Goal: Task Accomplishment & Management: Manage account settings

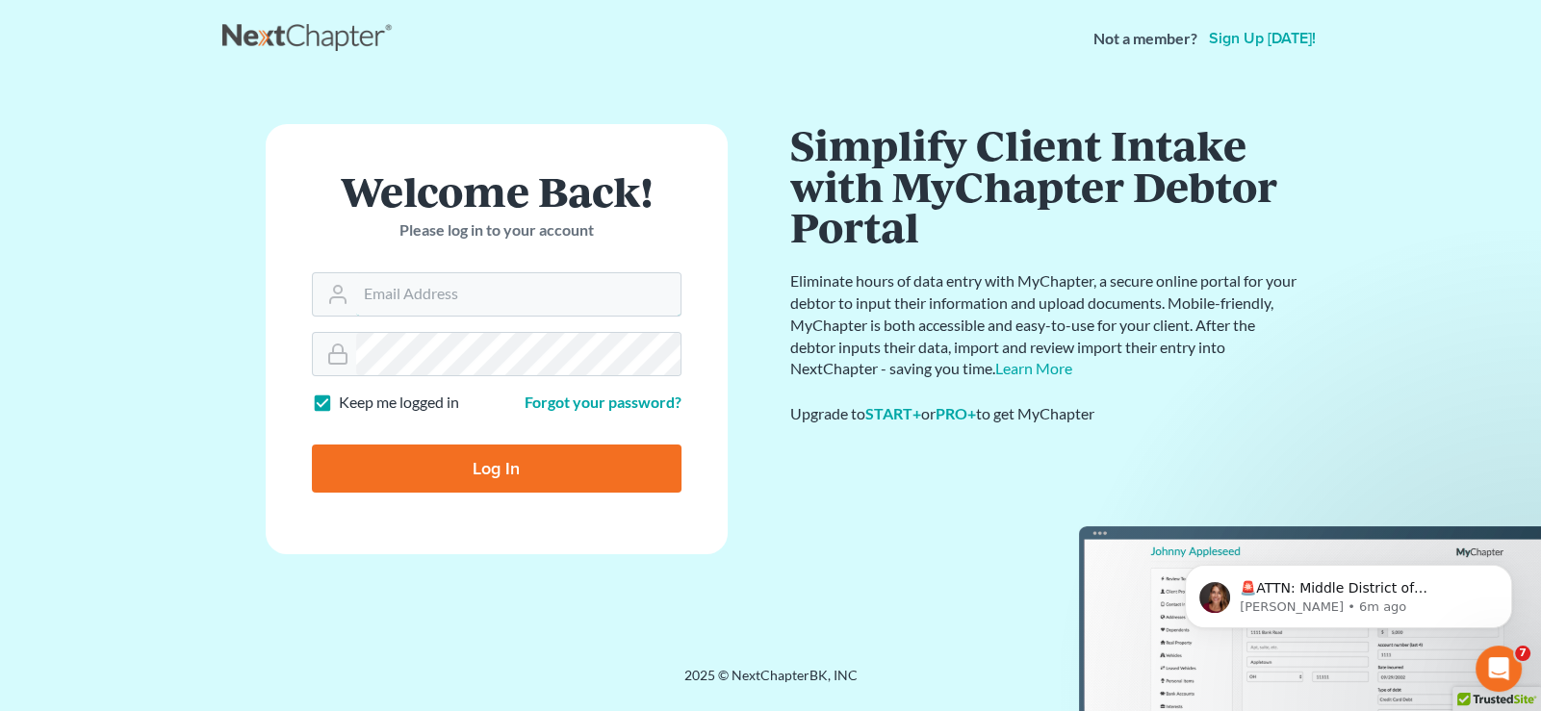
type input "[EMAIL_ADDRESS][DOMAIN_NAME]"
click at [496, 462] on input "Log In" at bounding box center [497, 469] width 370 height 48
type input "Thinking..."
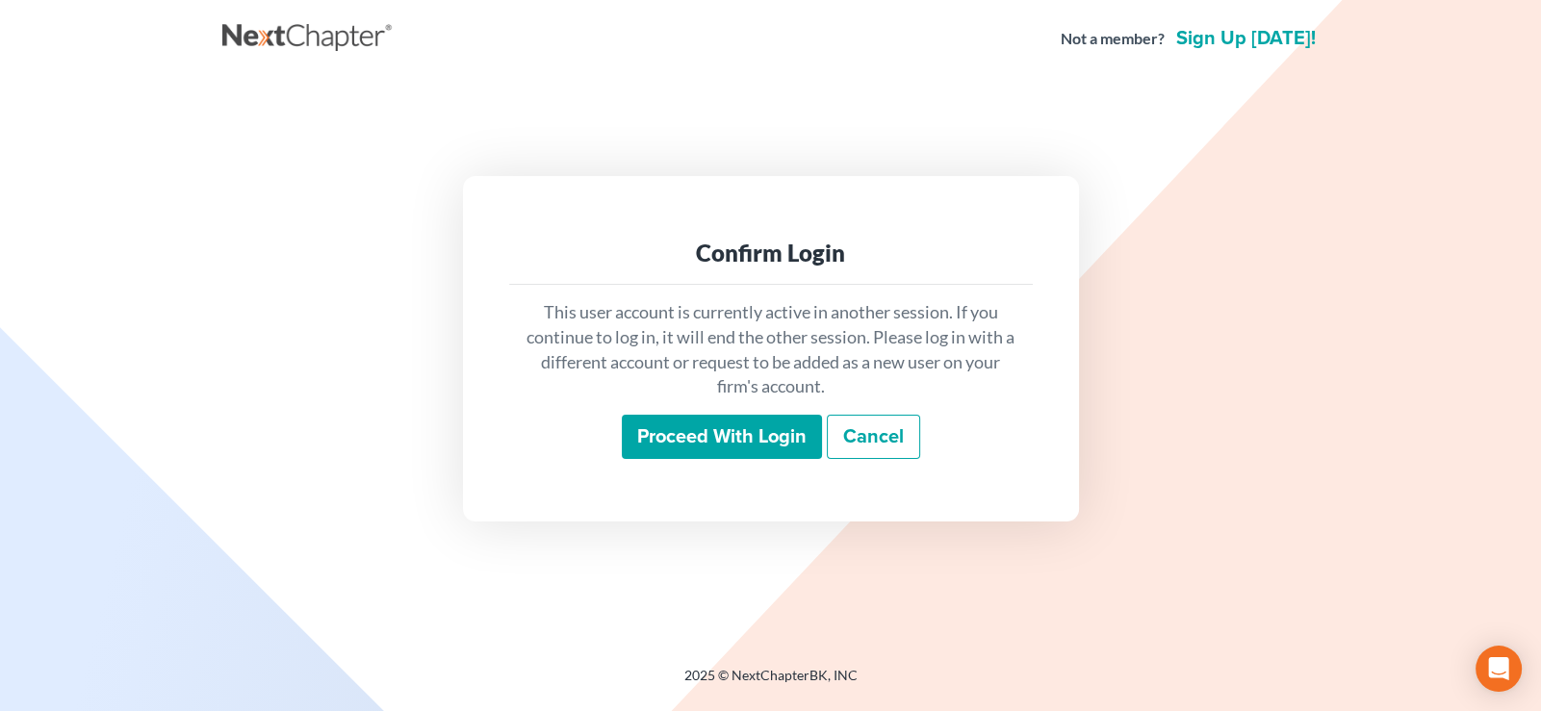
click at [753, 442] on input "Proceed with login" at bounding box center [722, 437] width 200 height 44
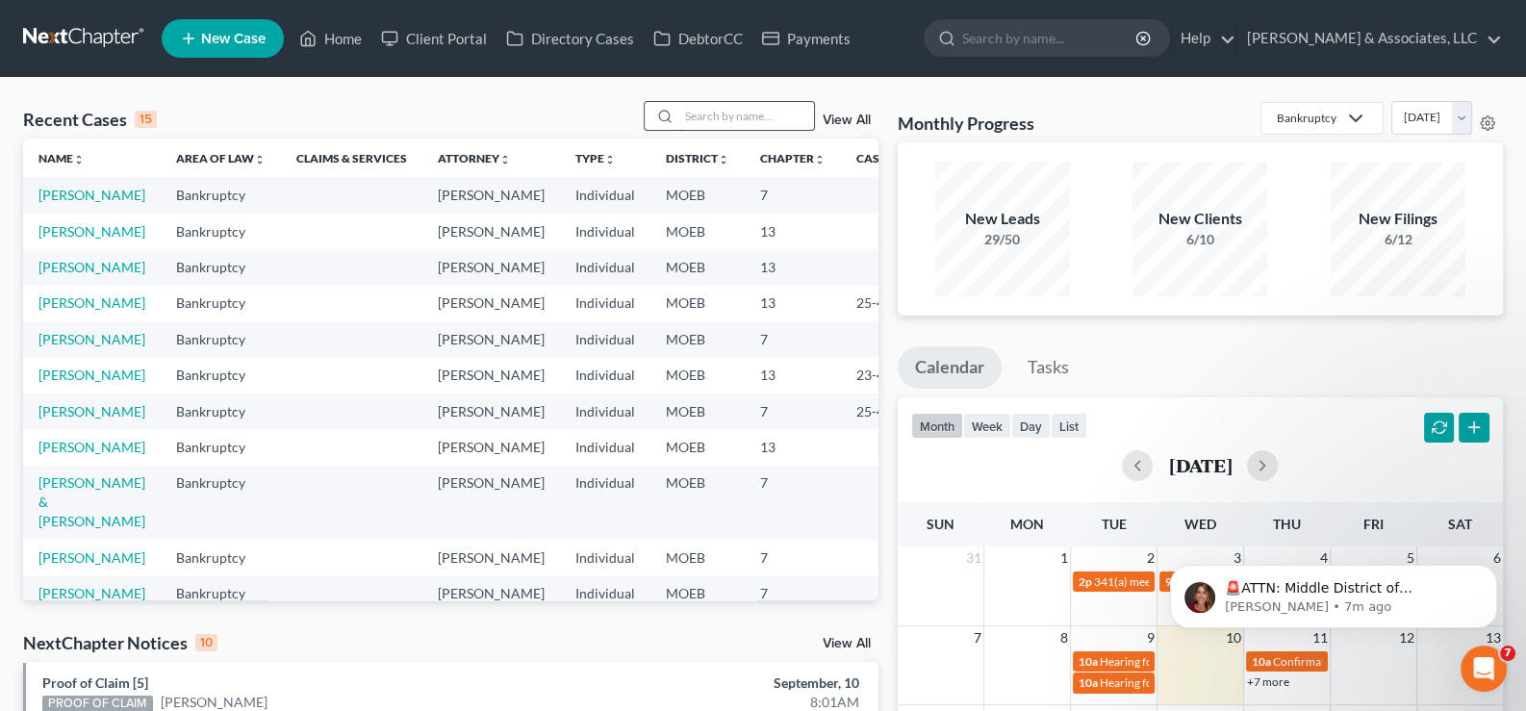
click at [720, 116] on input "search" at bounding box center [746, 116] width 135 height 28
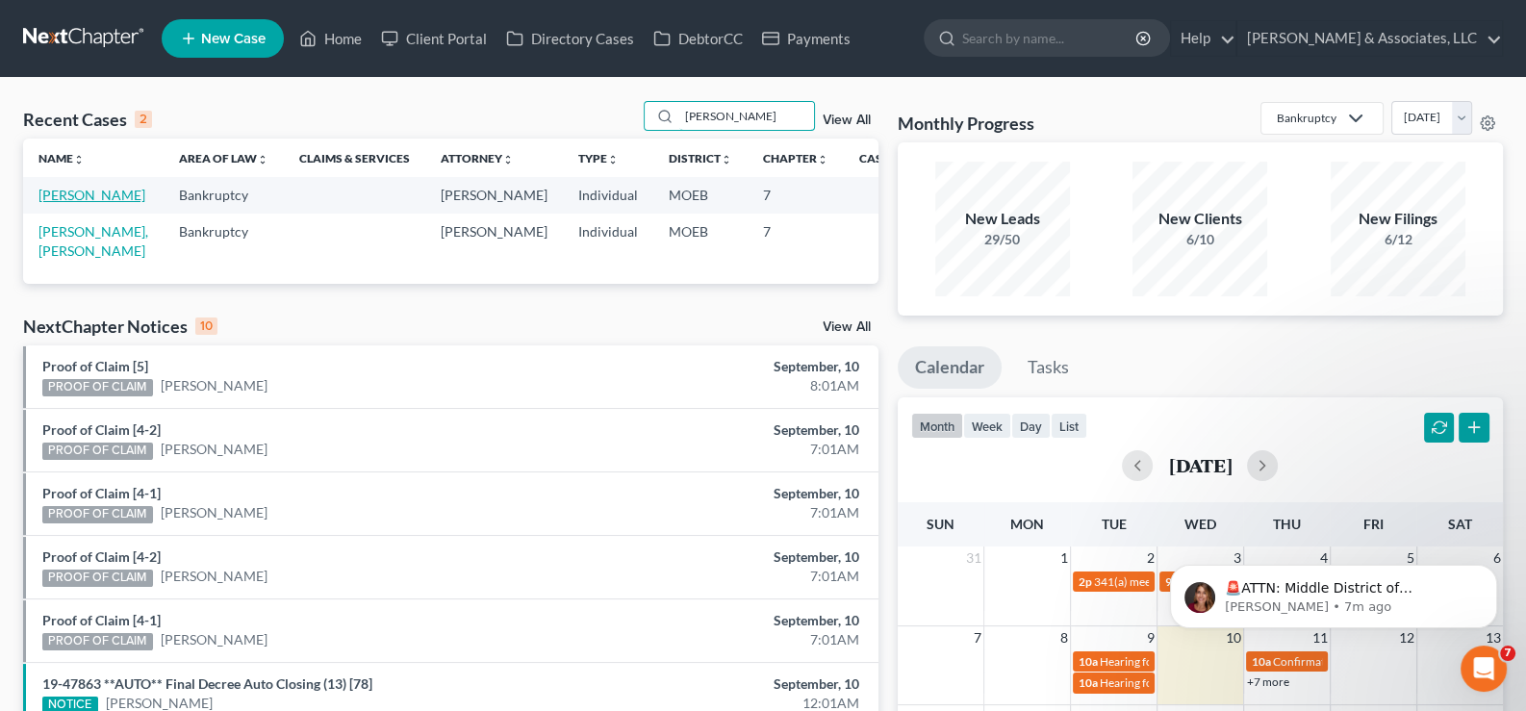
type input "[PERSON_NAME]"
click at [63, 203] on link "[PERSON_NAME]" at bounding box center [91, 195] width 107 height 16
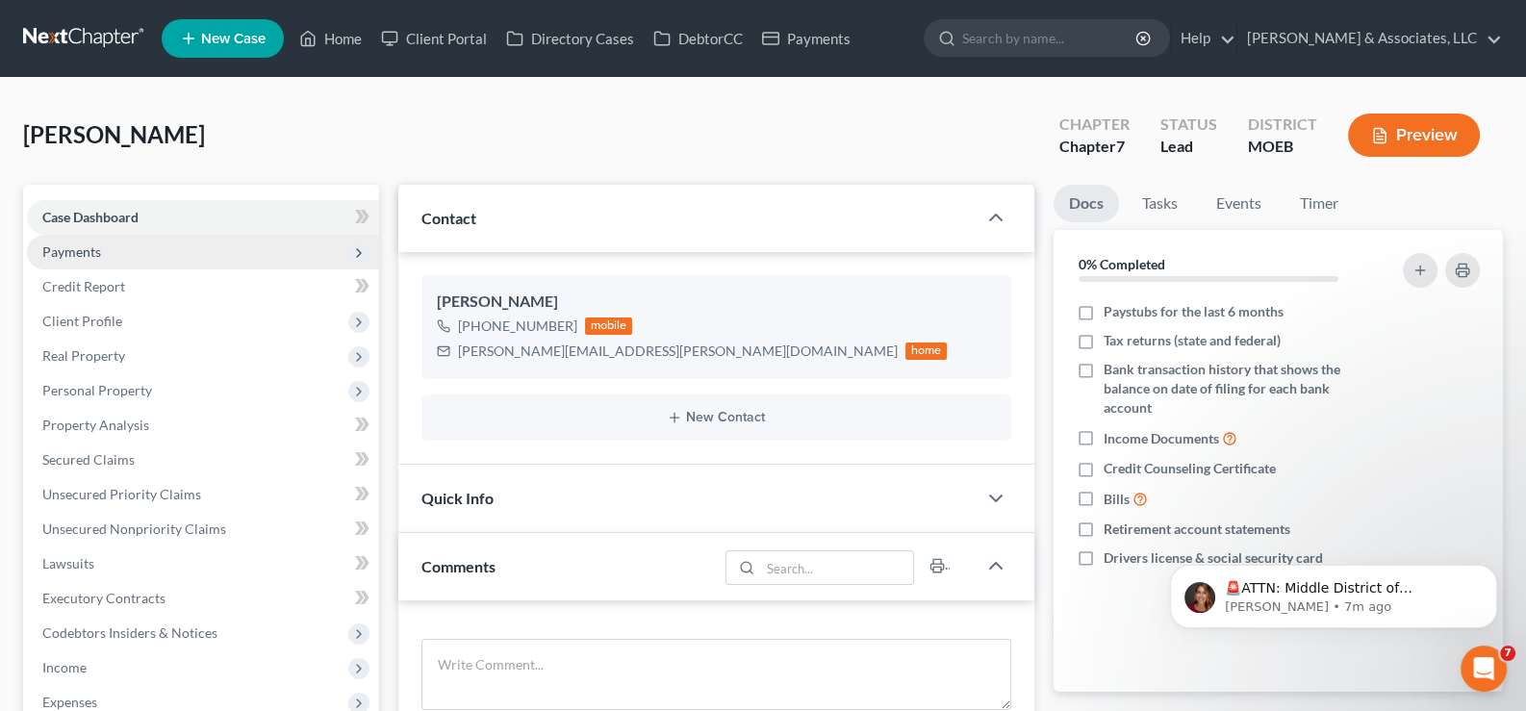
click at [91, 251] on span "Payments" at bounding box center [71, 251] width 59 height 16
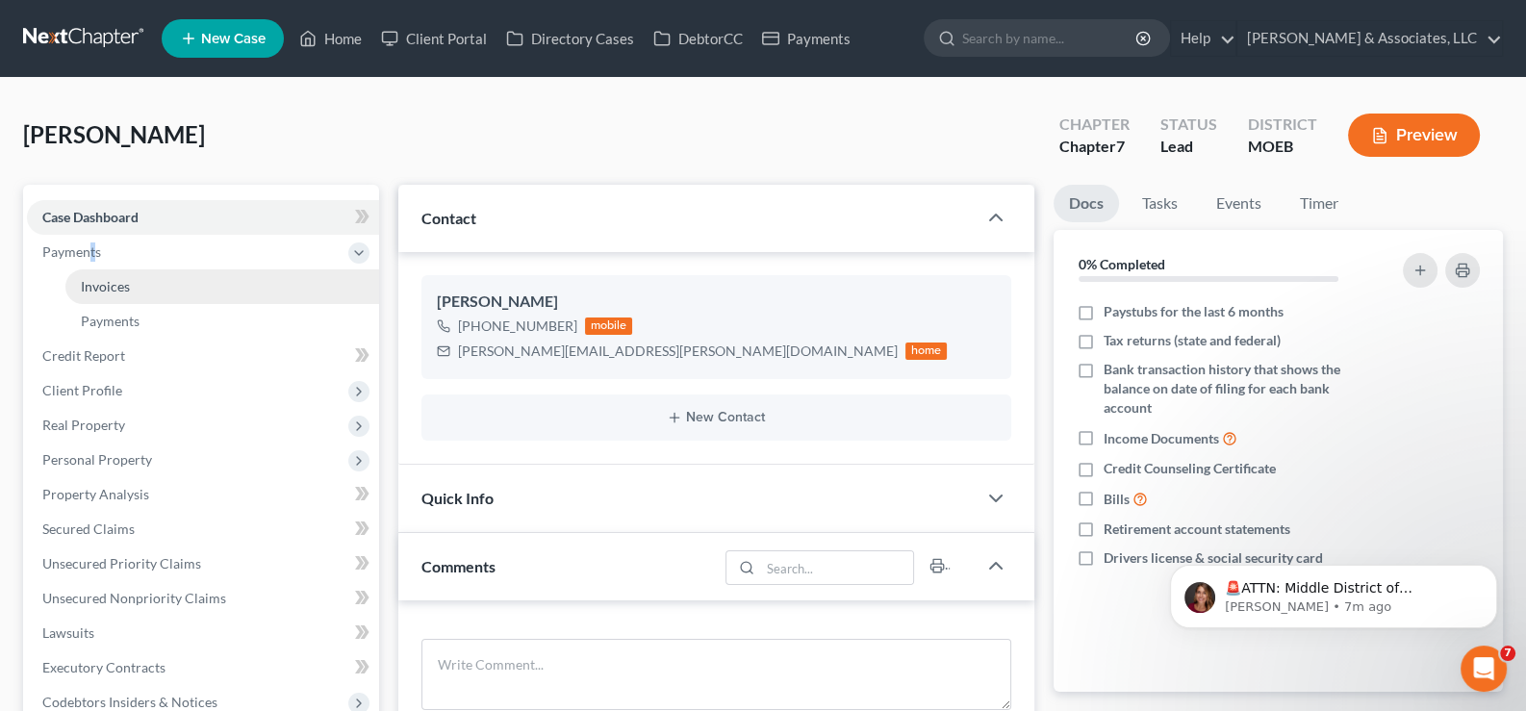
click at [98, 288] on span "Invoices" at bounding box center [105, 286] width 49 height 16
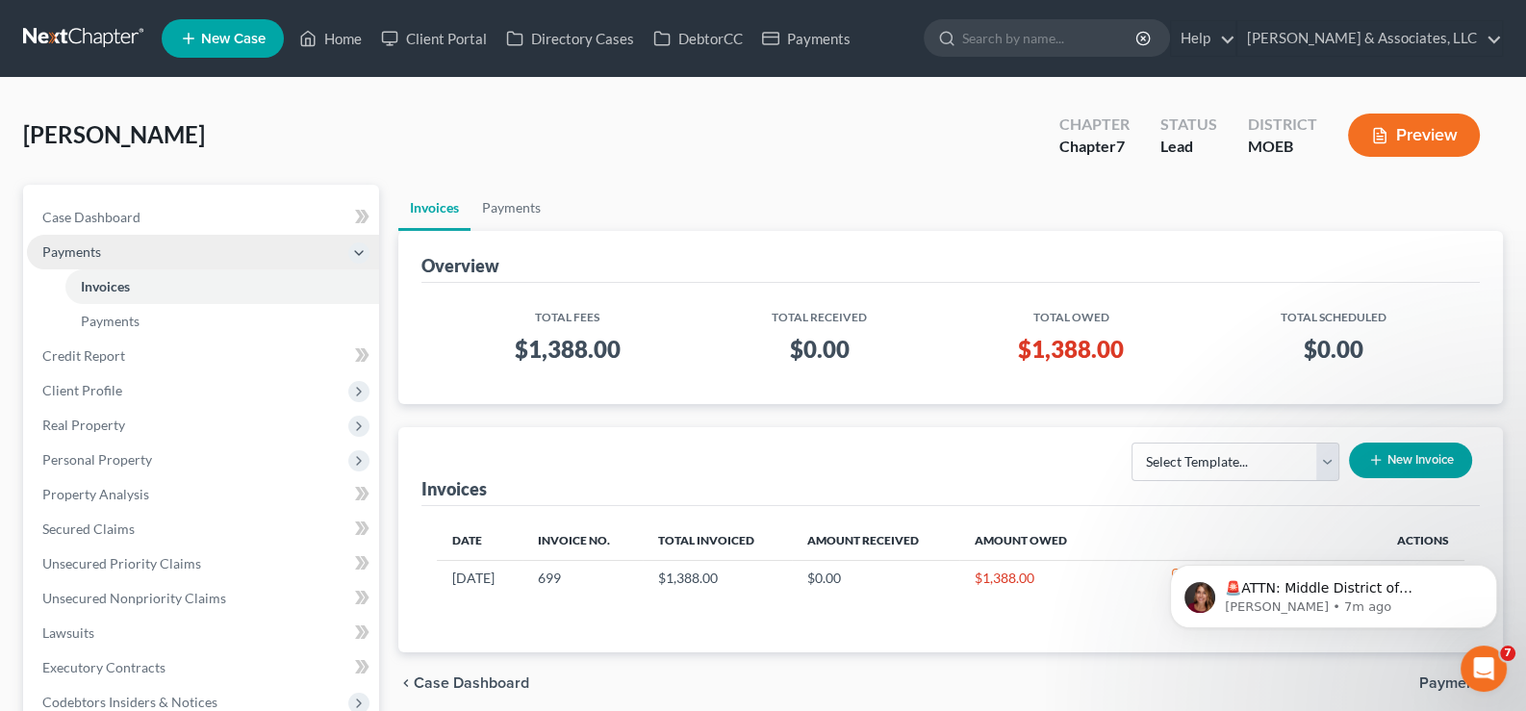
click at [57, 249] on span "Payments" at bounding box center [71, 251] width 59 height 16
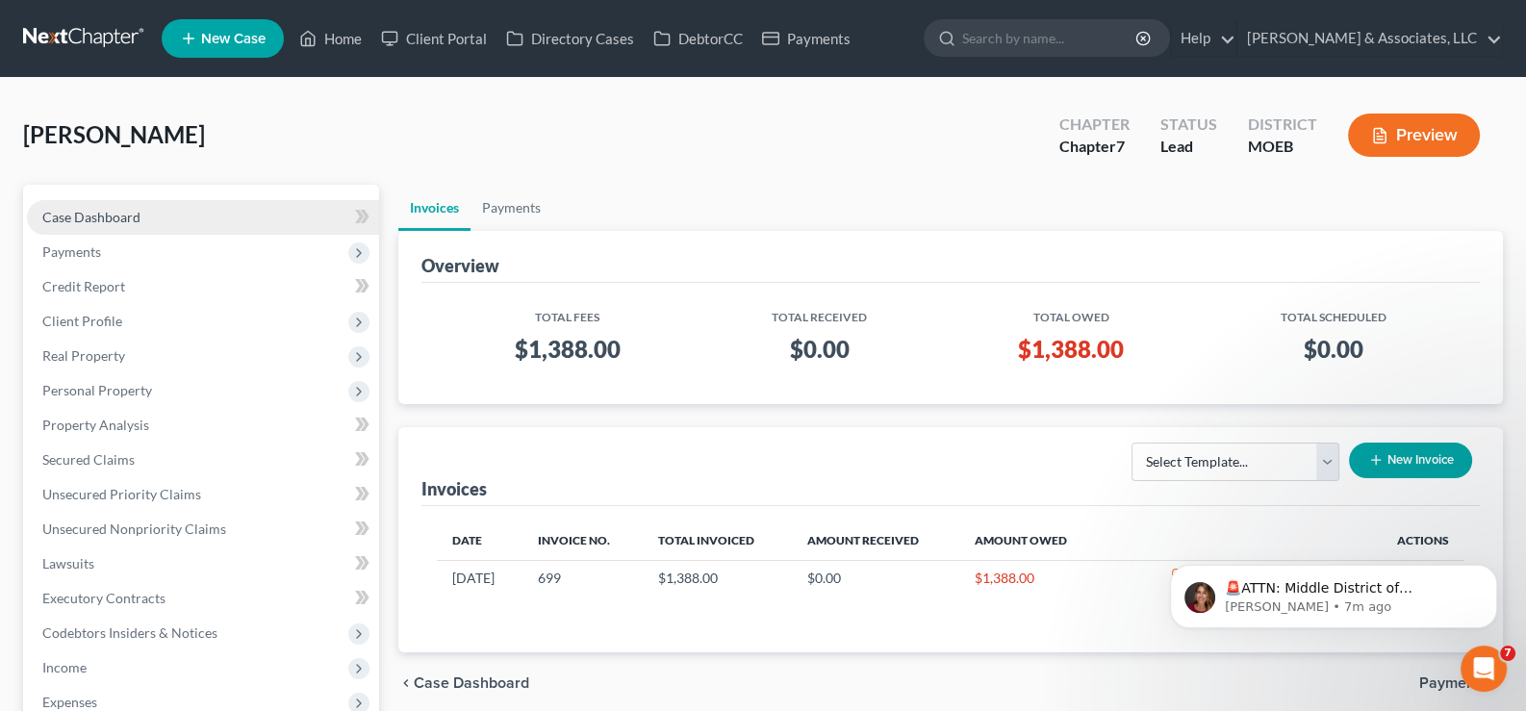
click at [116, 214] on span "Case Dashboard" at bounding box center [91, 217] width 98 height 16
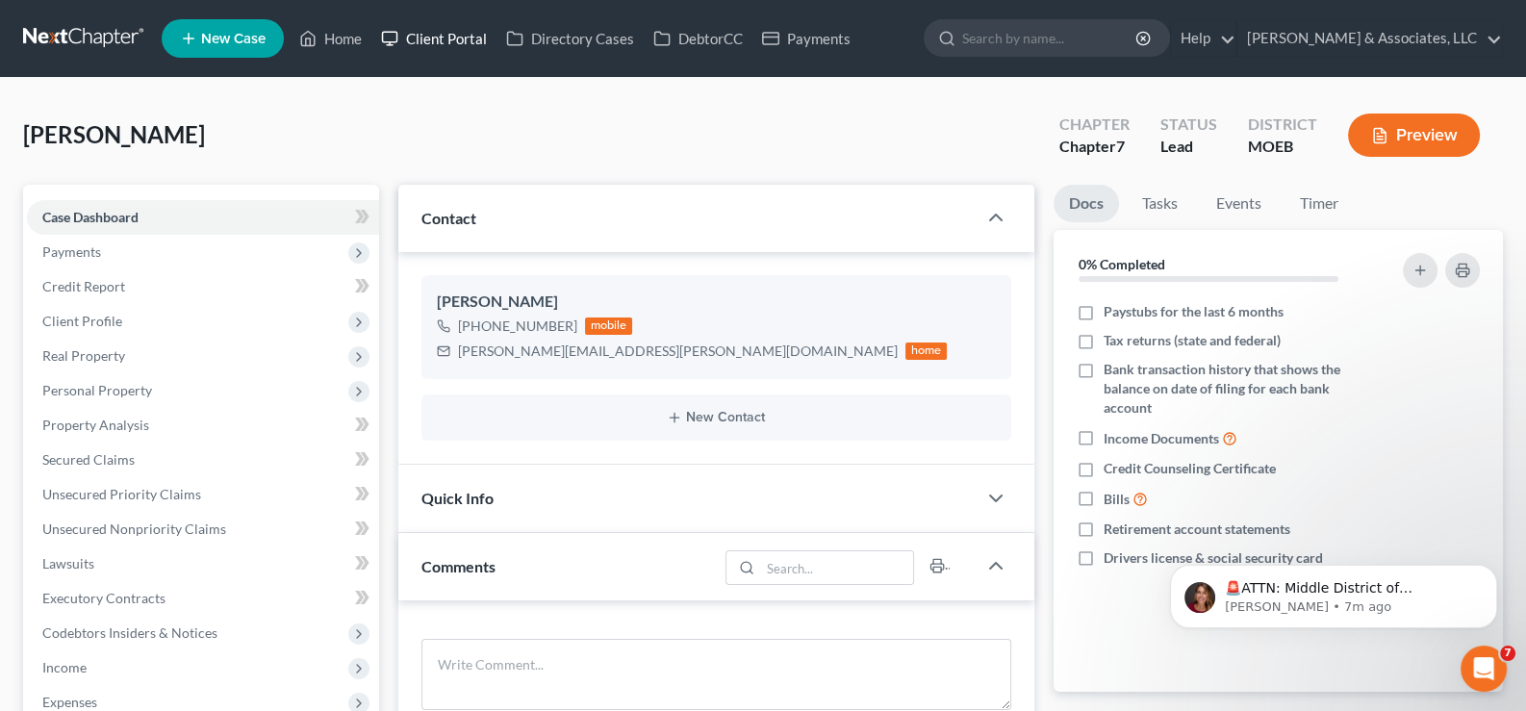
click at [452, 35] on link "Client Portal" at bounding box center [433, 38] width 125 height 35
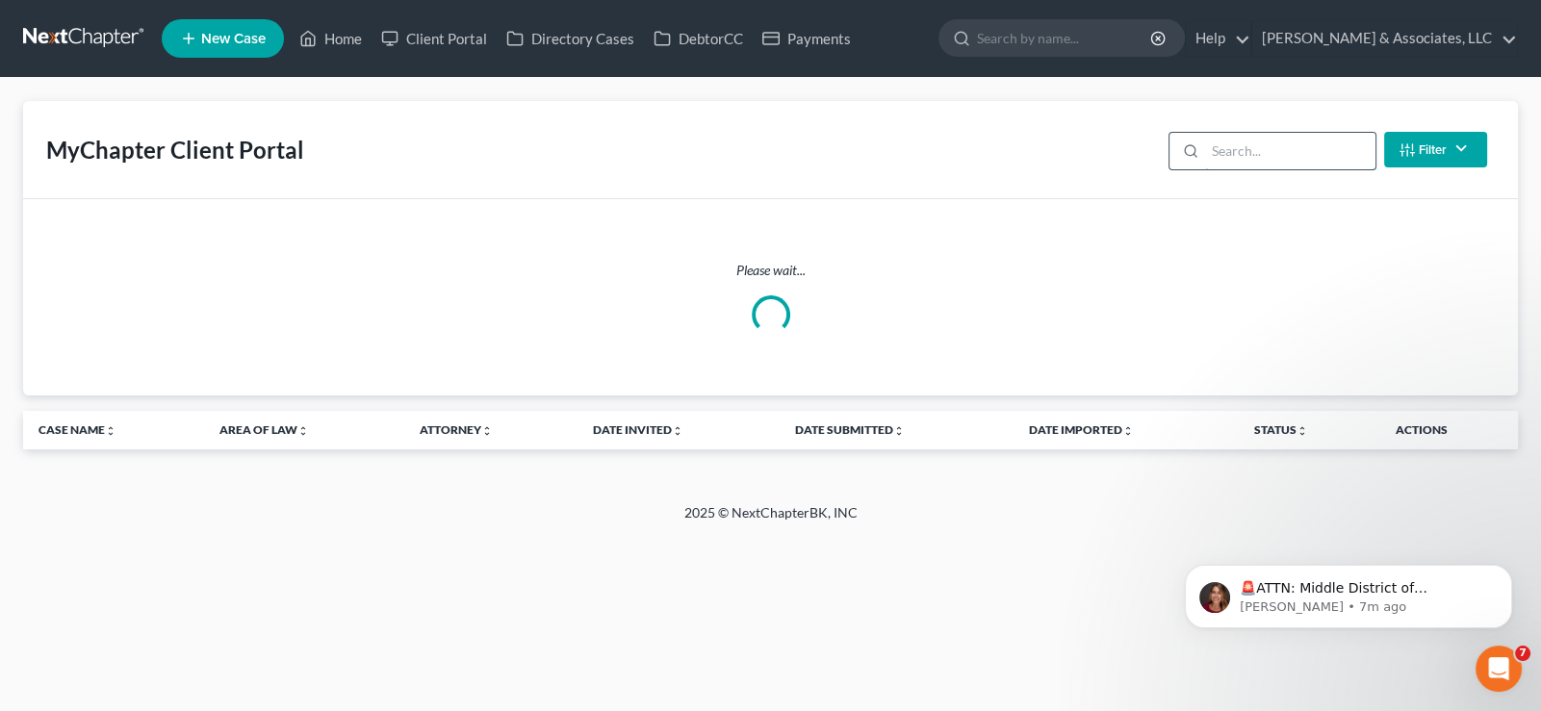
click at [1250, 151] on input "search" at bounding box center [1290, 151] width 170 height 37
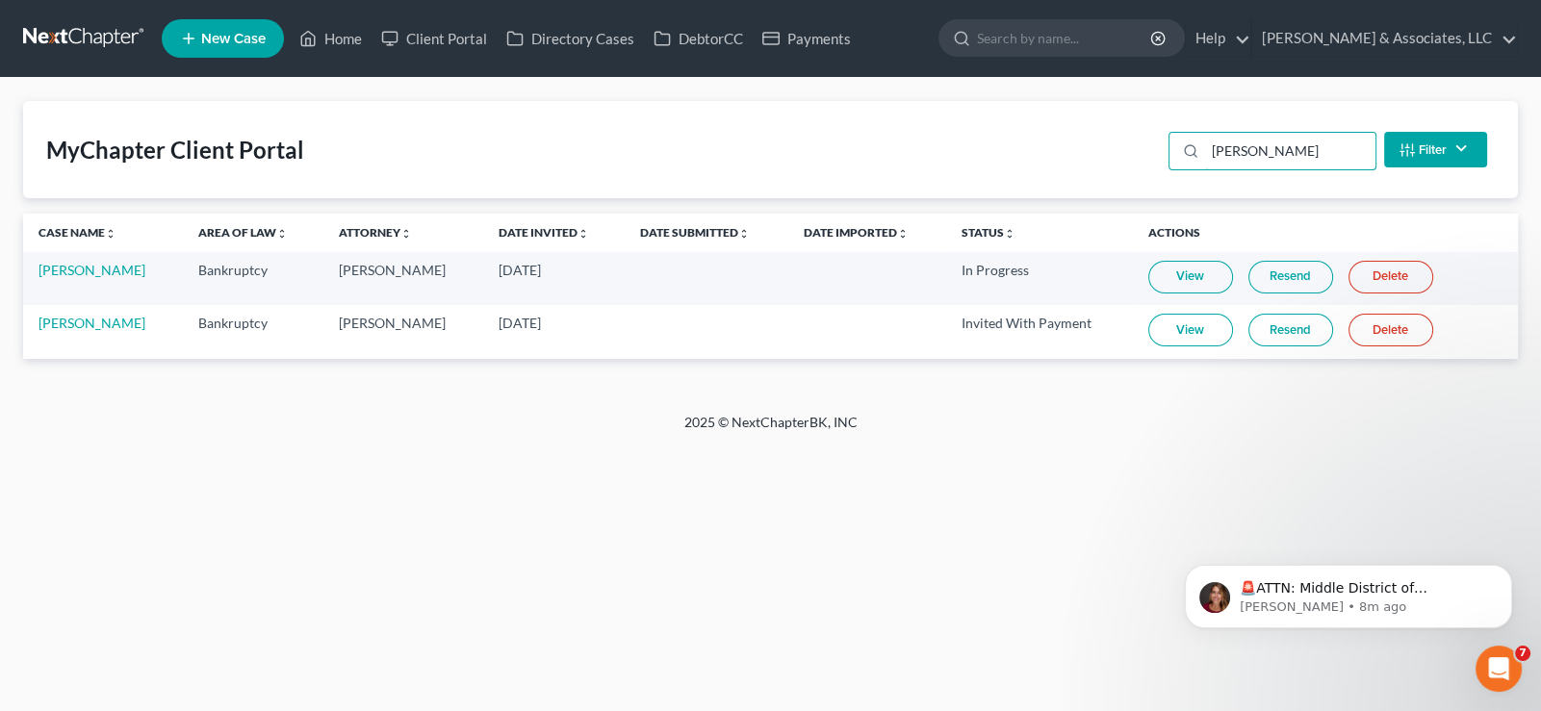
type input "[PERSON_NAME]"
click at [1290, 343] on link "Resend" at bounding box center [1290, 330] width 85 height 33
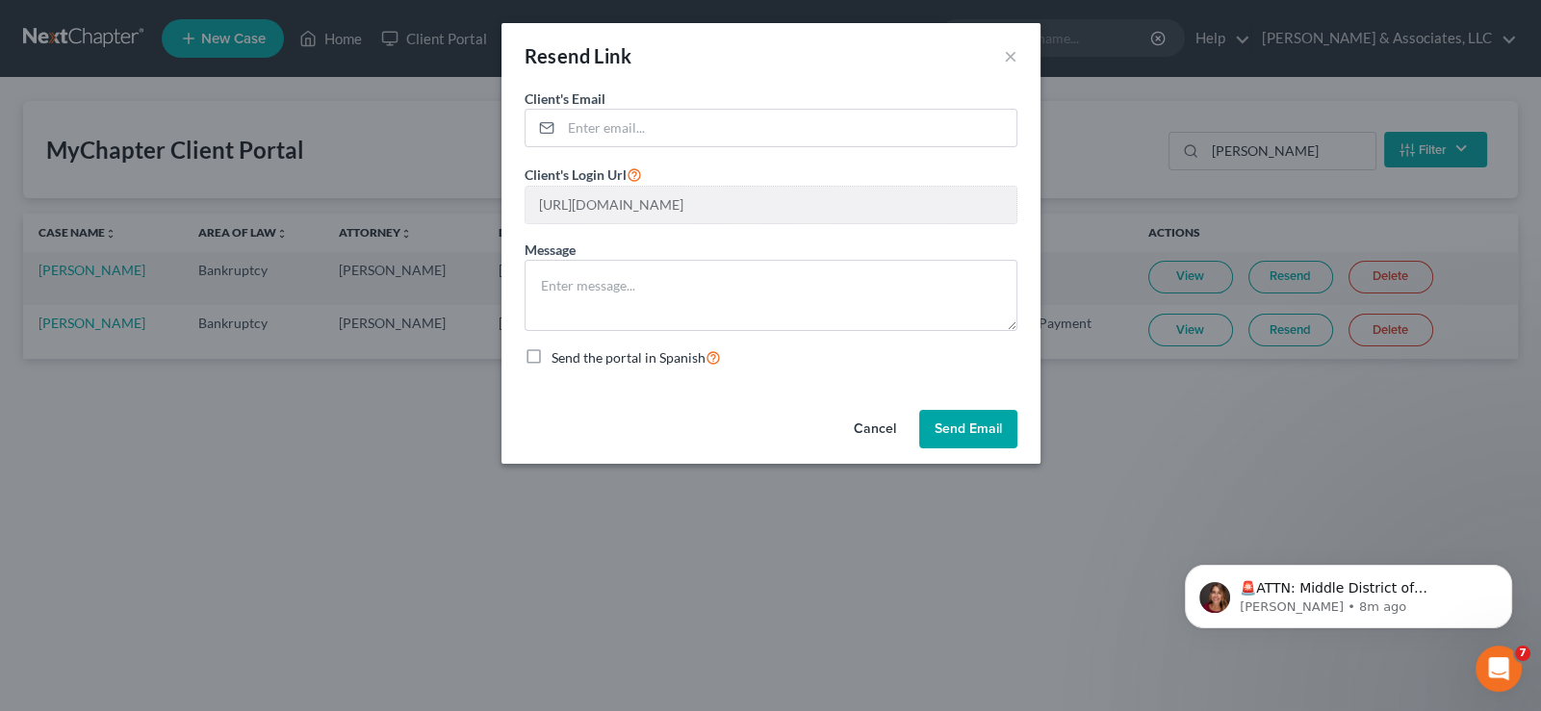
click at [974, 438] on button "Send Email" at bounding box center [968, 429] width 98 height 38
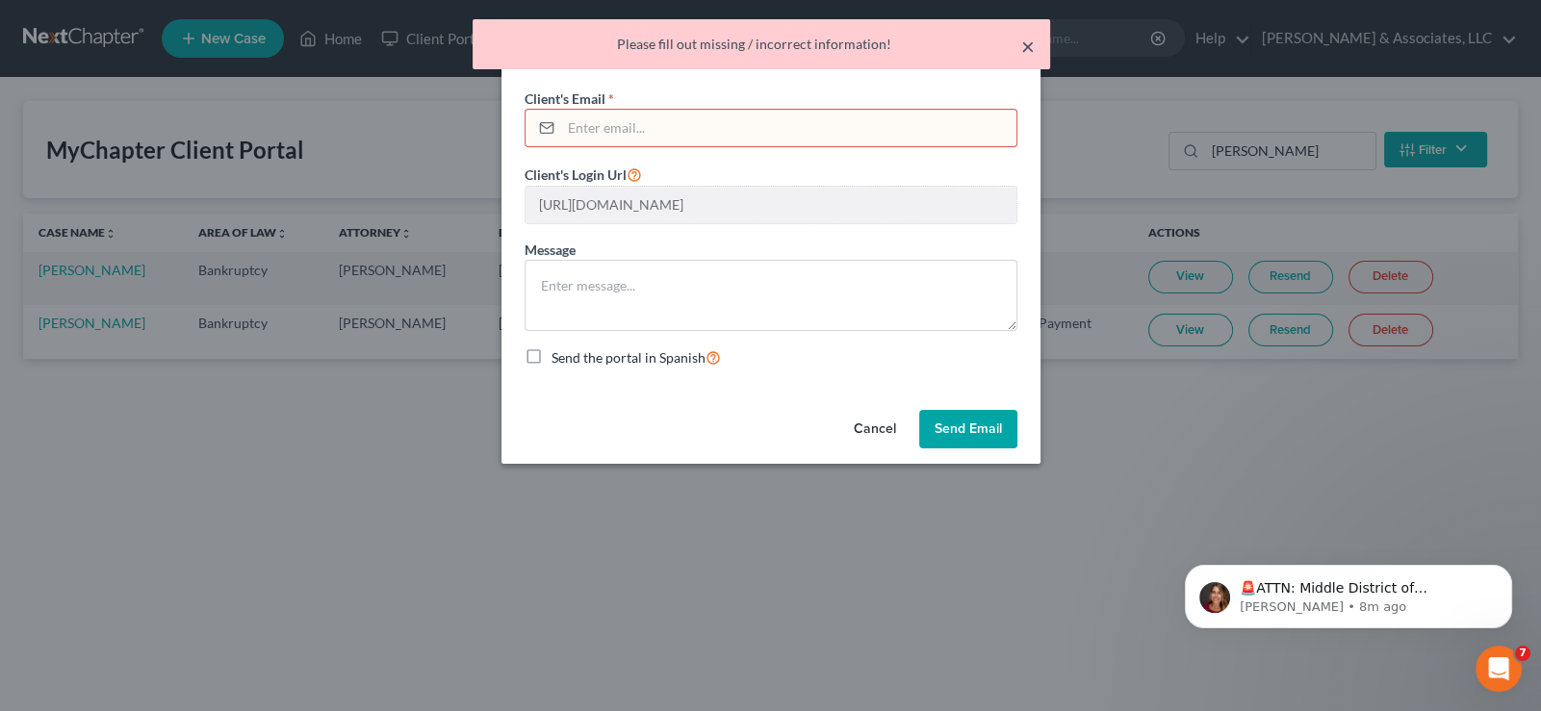
click at [1022, 51] on button "×" at bounding box center [1027, 46] width 13 height 23
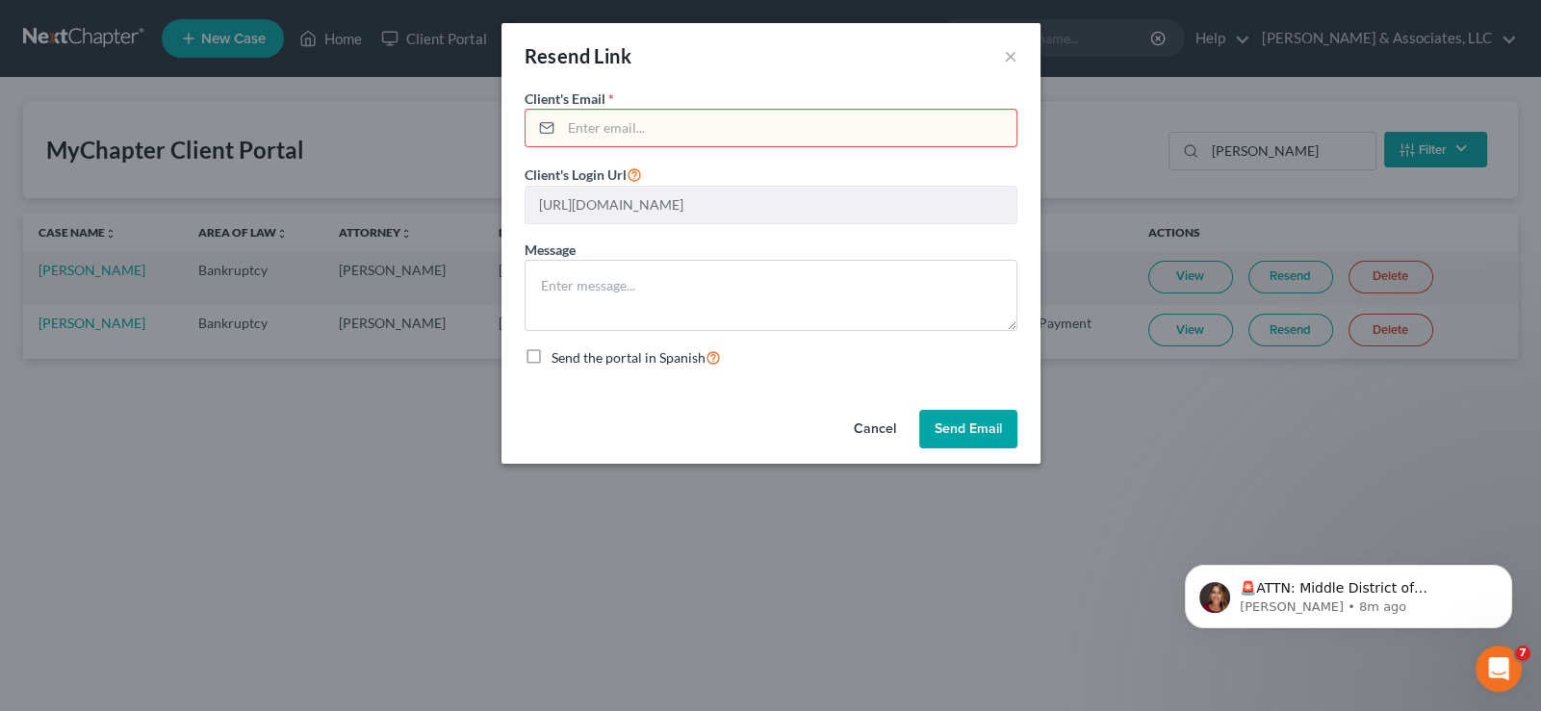
click at [53, 322] on div "Resend Link × Client's Email * Client's Login Url [URL][DOMAIN_NAME] Message Se…" at bounding box center [770, 355] width 1541 height 711
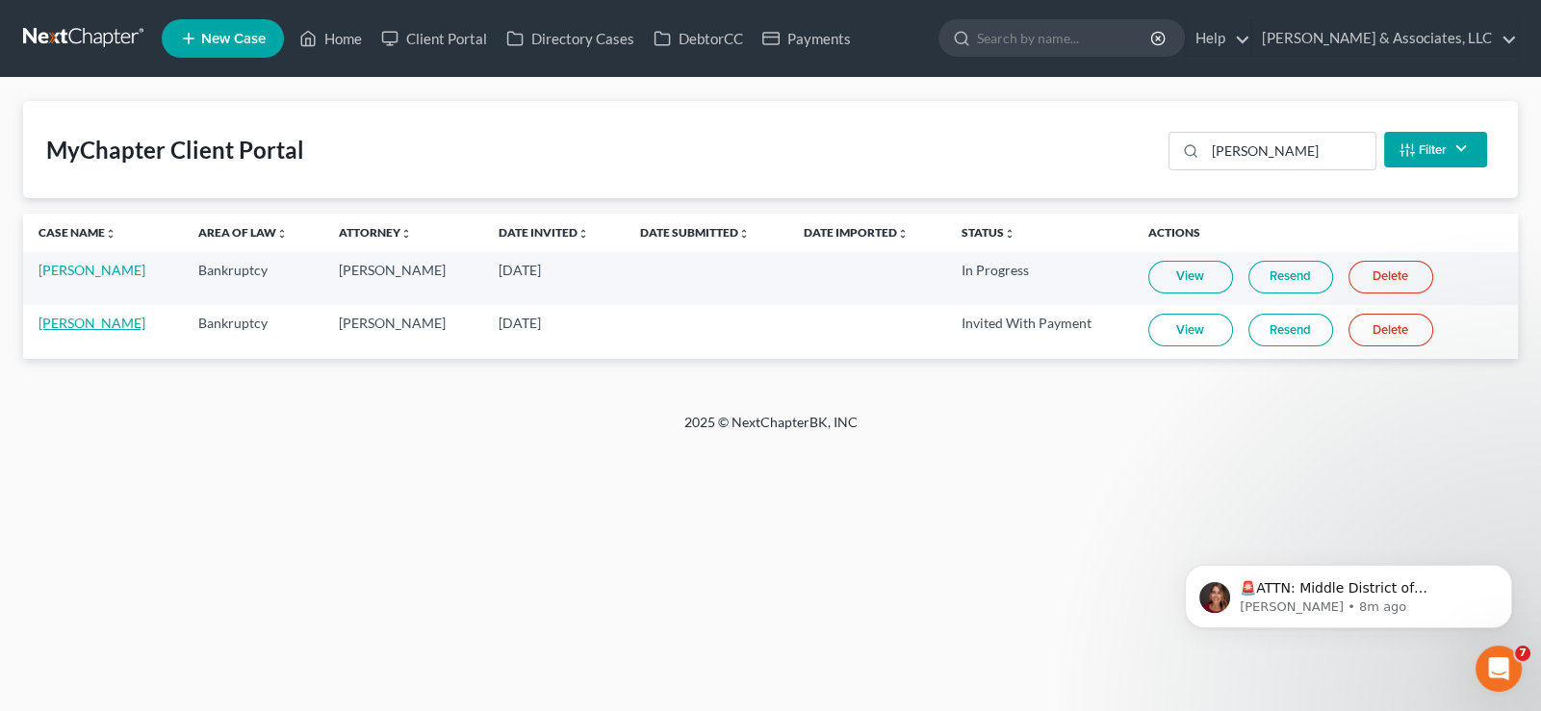
click at [89, 320] on link "[PERSON_NAME]" at bounding box center [91, 323] width 107 height 16
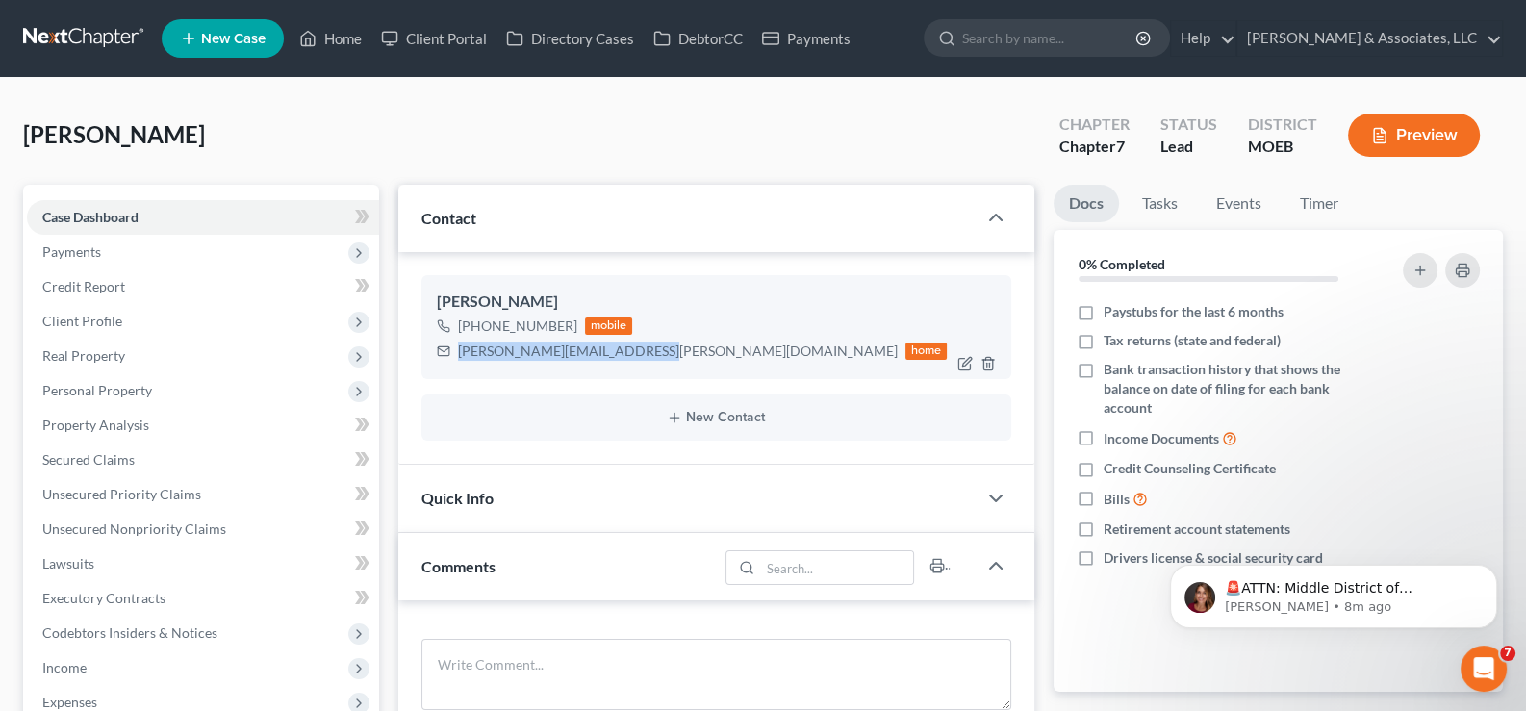
drag, startPoint x: 650, startPoint y: 350, endPoint x: 443, endPoint y: 353, distance: 206.9
click at [443, 353] on div "[PERSON_NAME][EMAIL_ADDRESS][PERSON_NAME][DOMAIN_NAME] home" at bounding box center [692, 351] width 511 height 25
copy div "[PERSON_NAME][EMAIL_ADDRESS][PERSON_NAME][DOMAIN_NAME]"
click at [461, 39] on link "Client Portal" at bounding box center [433, 38] width 125 height 35
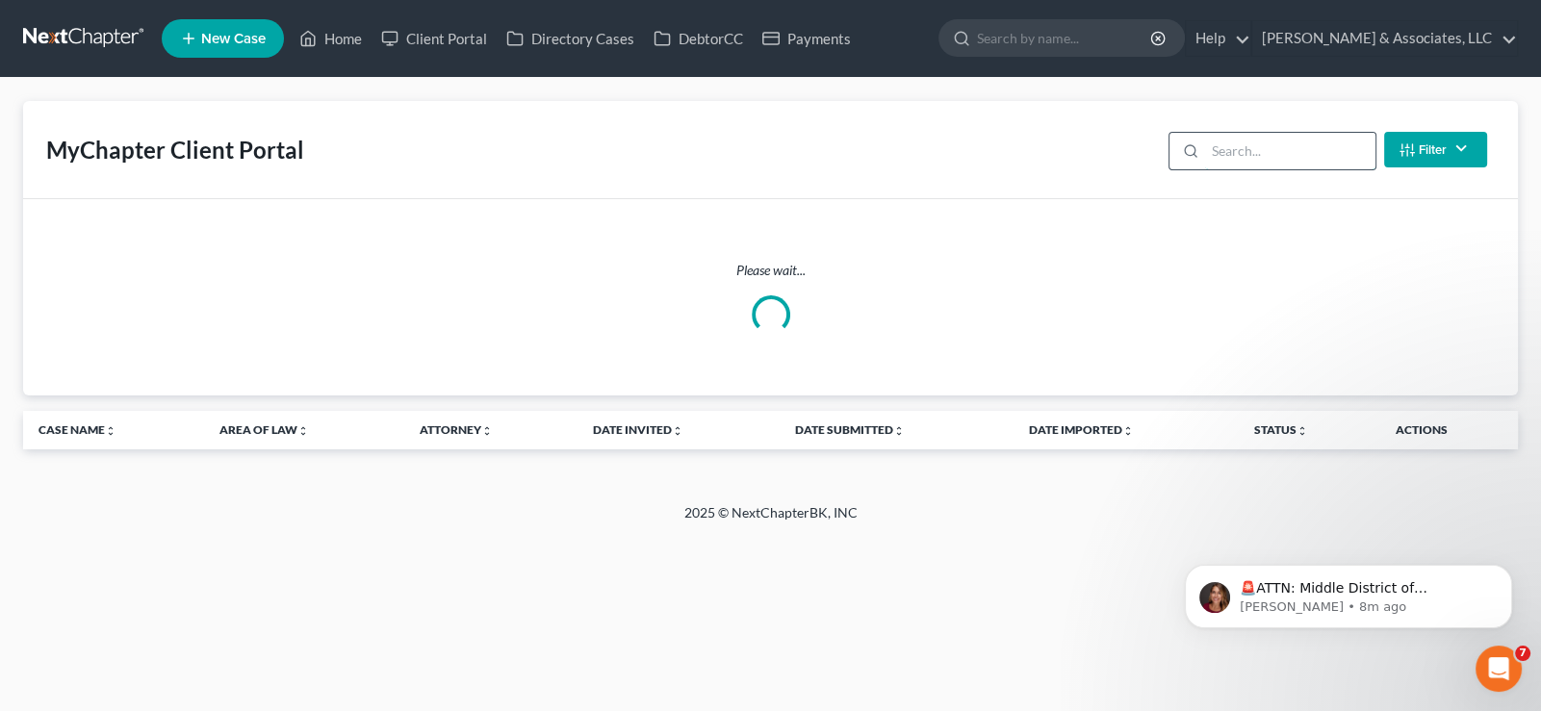
click at [1246, 148] on input "search" at bounding box center [1290, 151] width 170 height 37
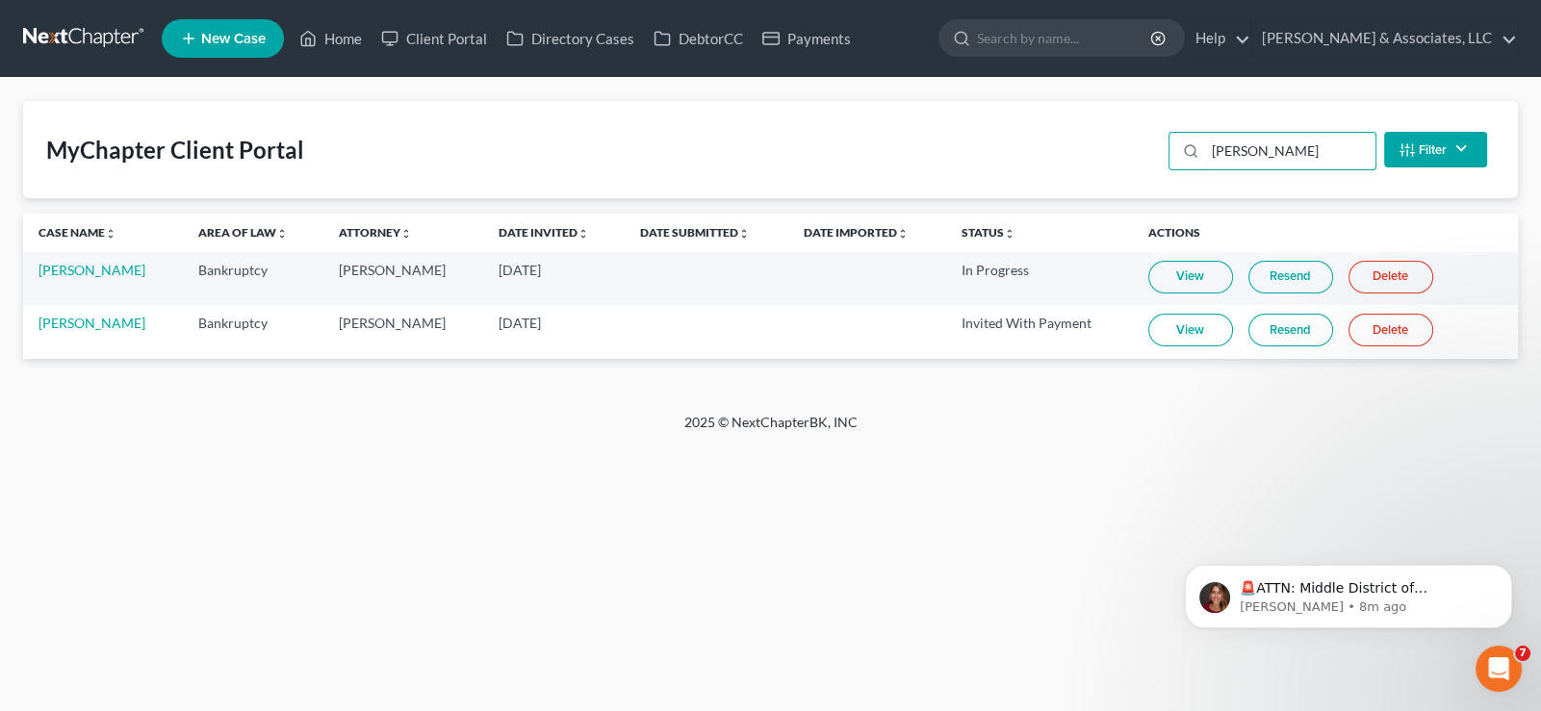
type input "[PERSON_NAME]"
click at [1287, 336] on link "Resend" at bounding box center [1290, 330] width 85 height 33
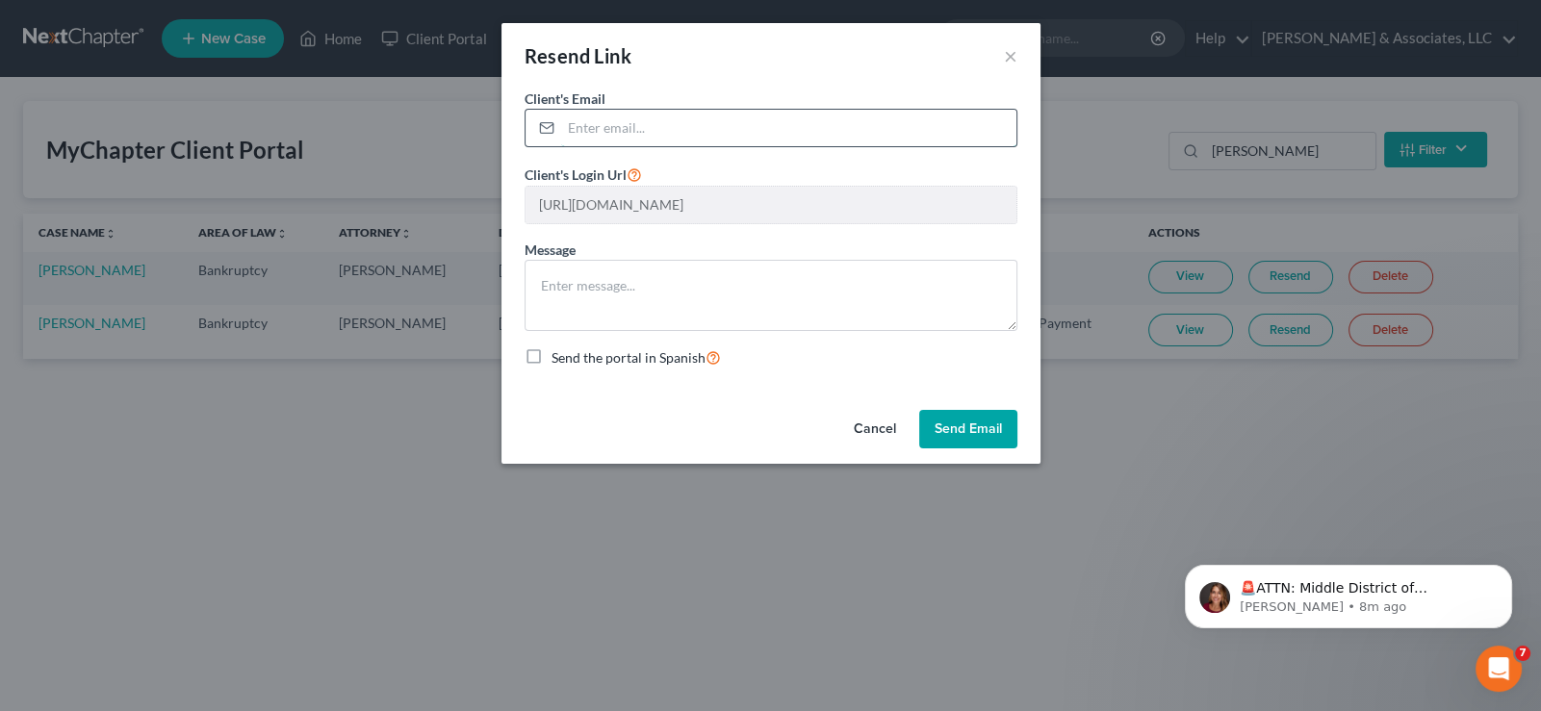
click at [635, 114] on input "email" at bounding box center [788, 128] width 455 height 37
paste input "[PERSON_NAME][EMAIL_ADDRESS][PERSON_NAME][DOMAIN_NAME]"
type input "[PERSON_NAME][EMAIL_ADDRESS][PERSON_NAME][DOMAIN_NAME]"
click at [996, 422] on button "Send Email" at bounding box center [968, 429] width 98 height 38
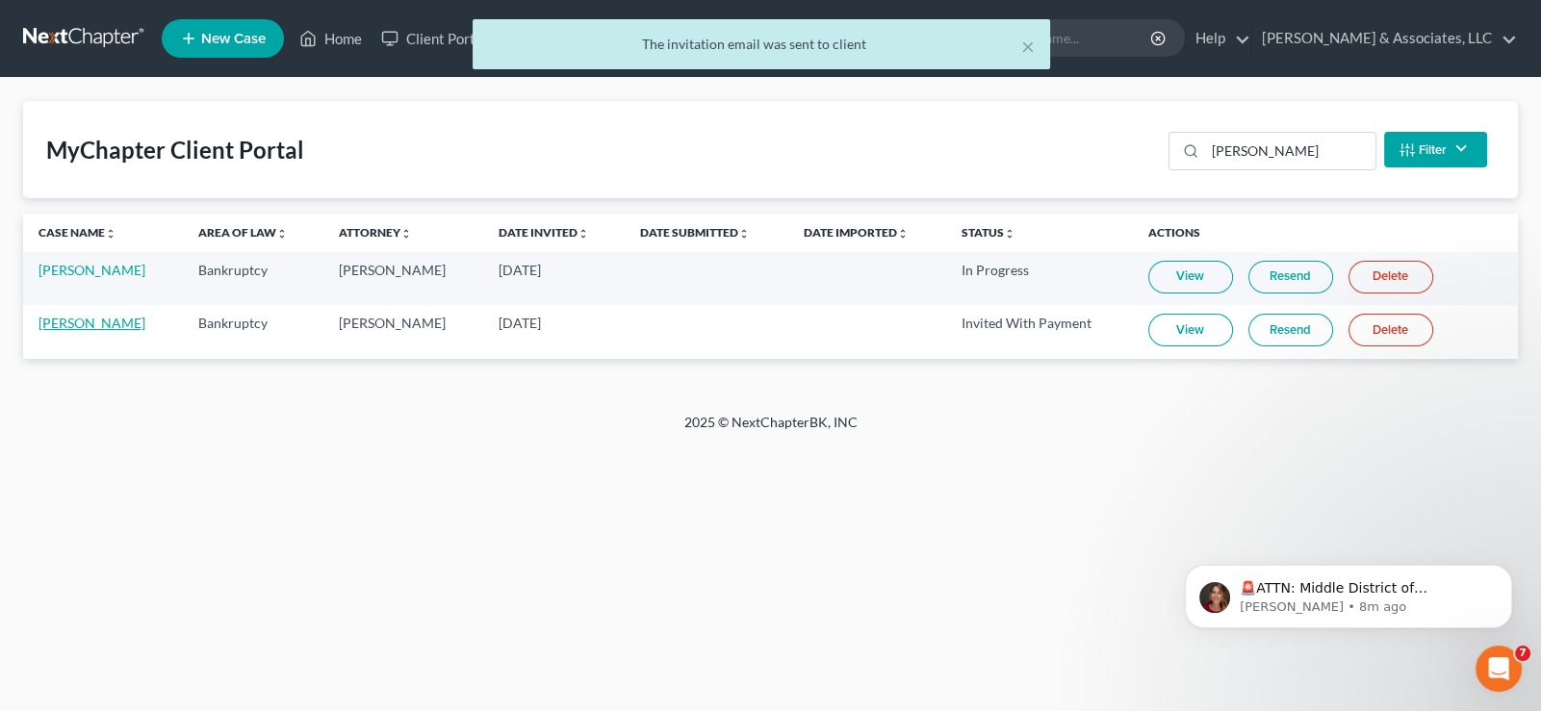
click at [76, 323] on link "[PERSON_NAME]" at bounding box center [91, 323] width 107 height 16
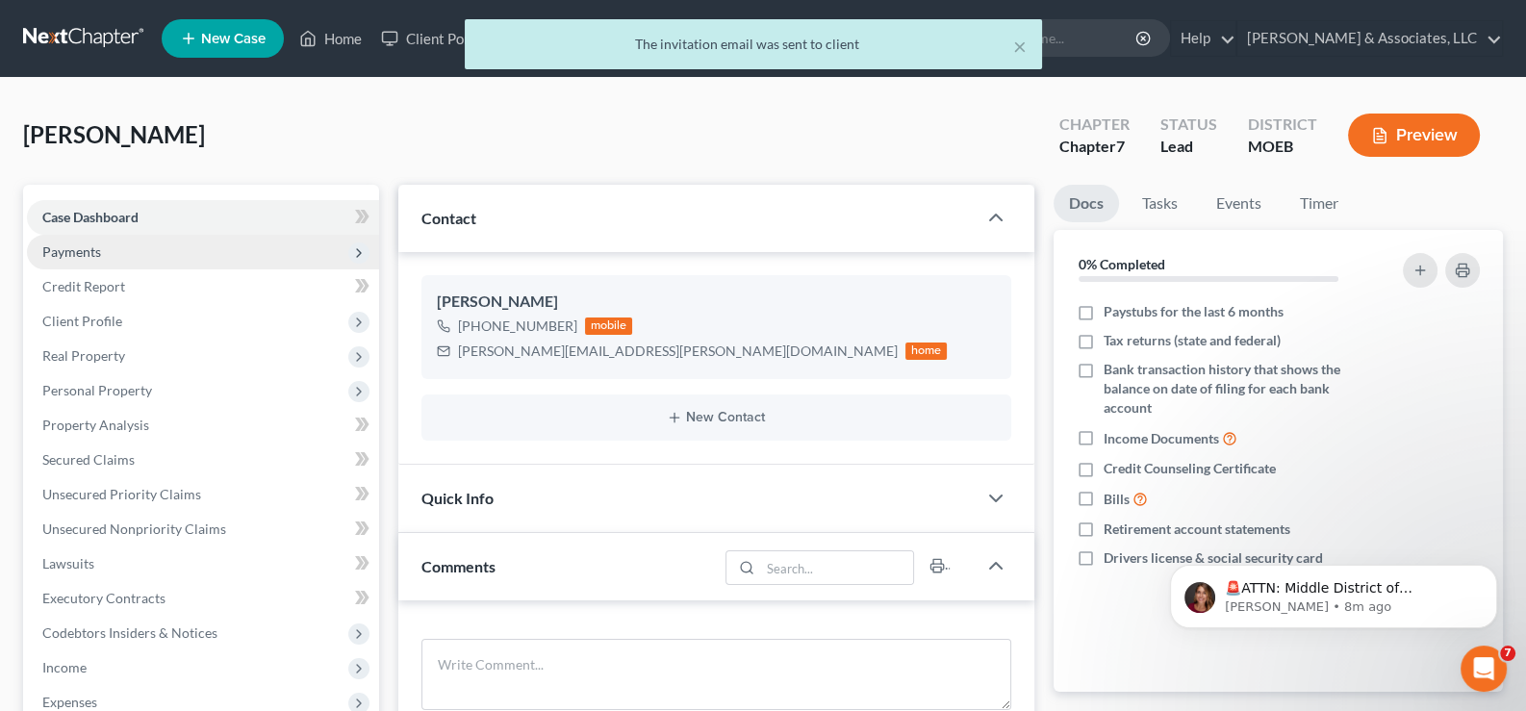
click at [53, 244] on span "Payments" at bounding box center [71, 251] width 59 height 16
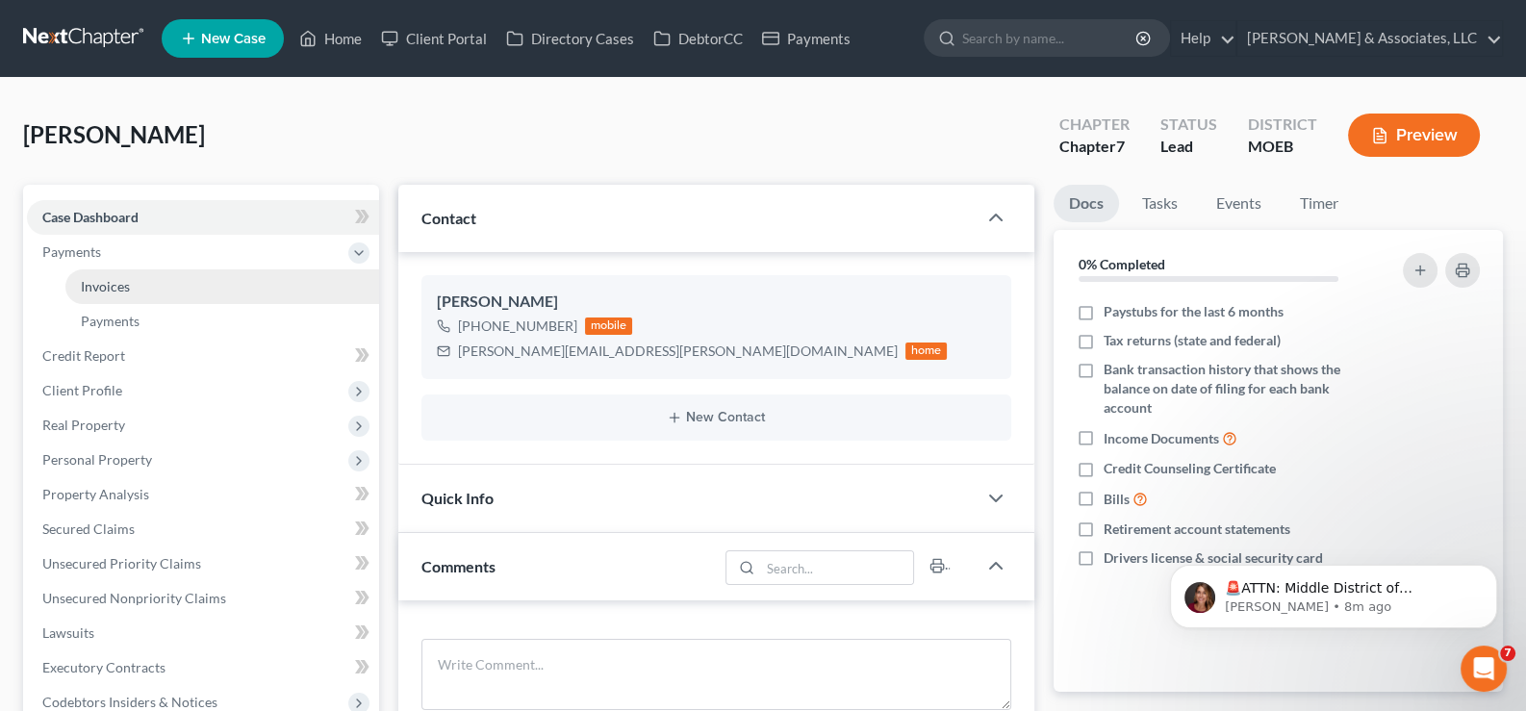
click at [115, 274] on link "Invoices" at bounding box center [222, 286] width 314 height 35
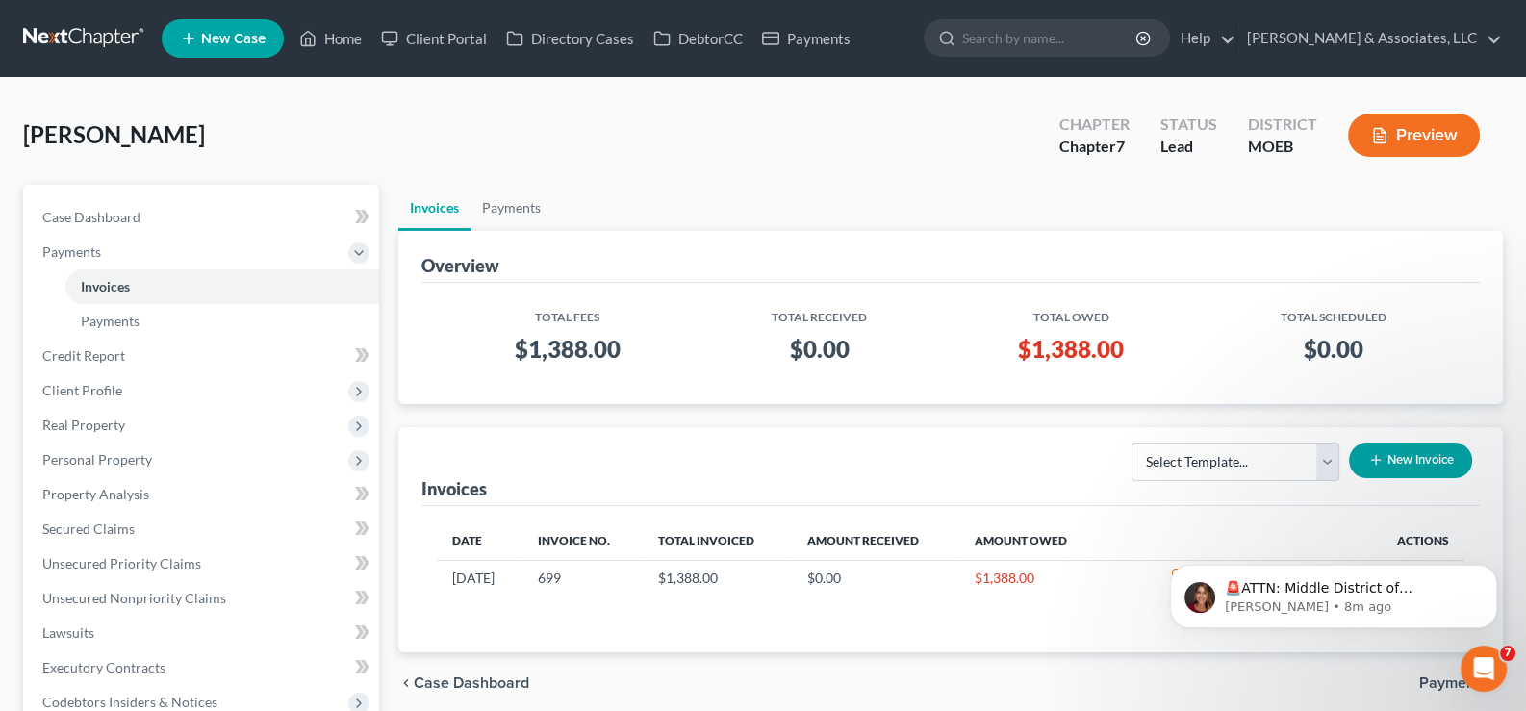
click at [1340, 661] on div "chevron_left Case Dashboard Payments chevron_right" at bounding box center [951, 684] width 1106 height 62
click at [1489, 572] on icon "Dismiss notification" at bounding box center [1492, 570] width 11 height 11
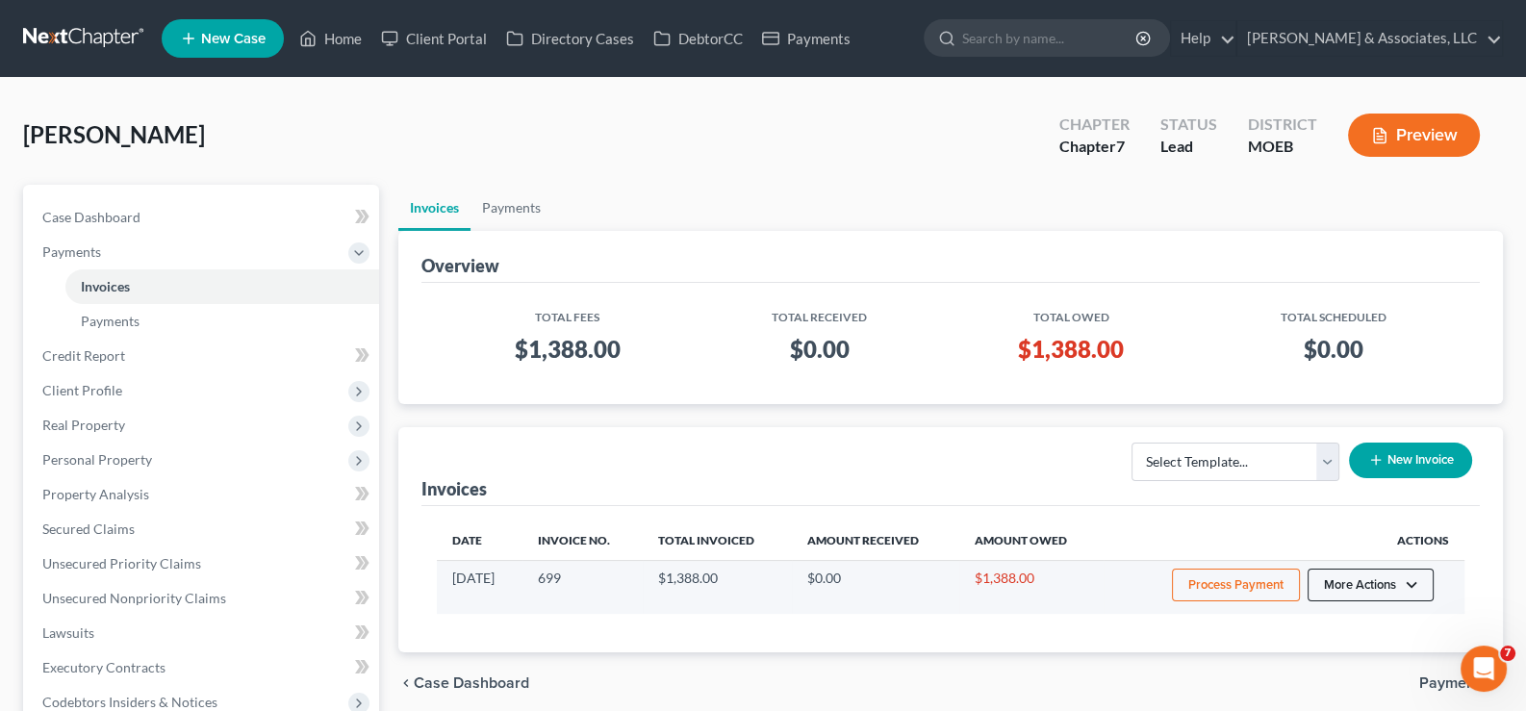
click at [1411, 587] on button "More Actions" at bounding box center [1371, 585] width 126 height 33
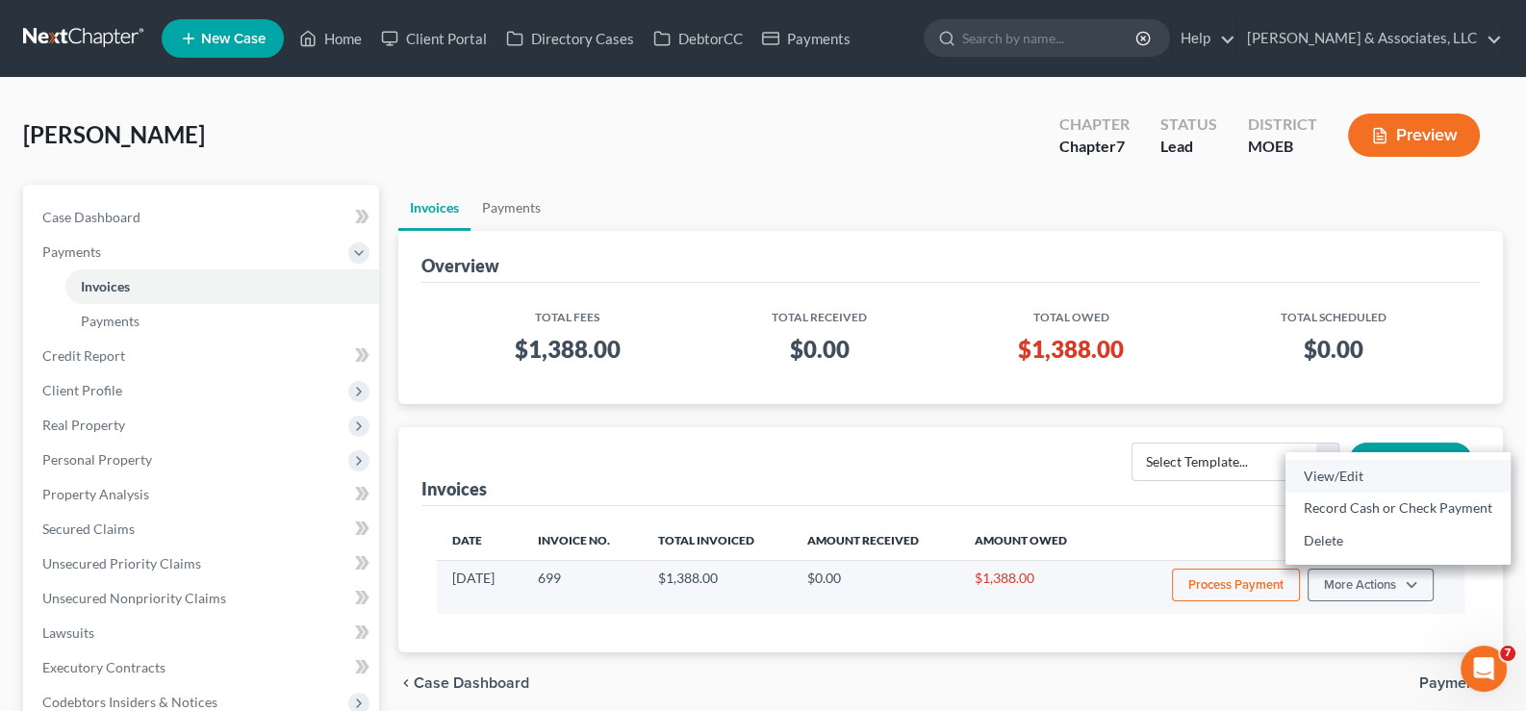
click at [1321, 473] on link "View/Edit" at bounding box center [1398, 476] width 225 height 33
select select "1"
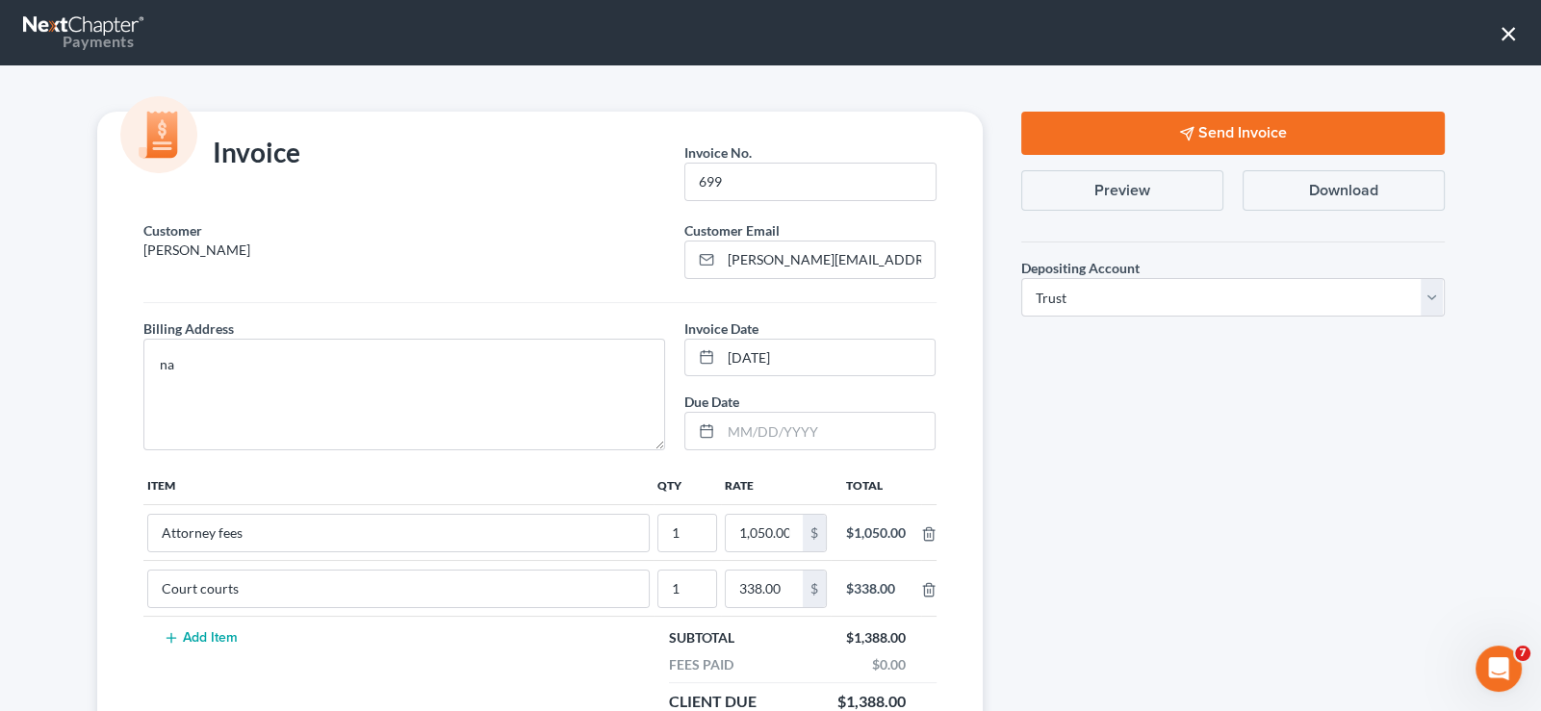
click at [1184, 131] on polygon "button" at bounding box center [1186, 134] width 13 height 13
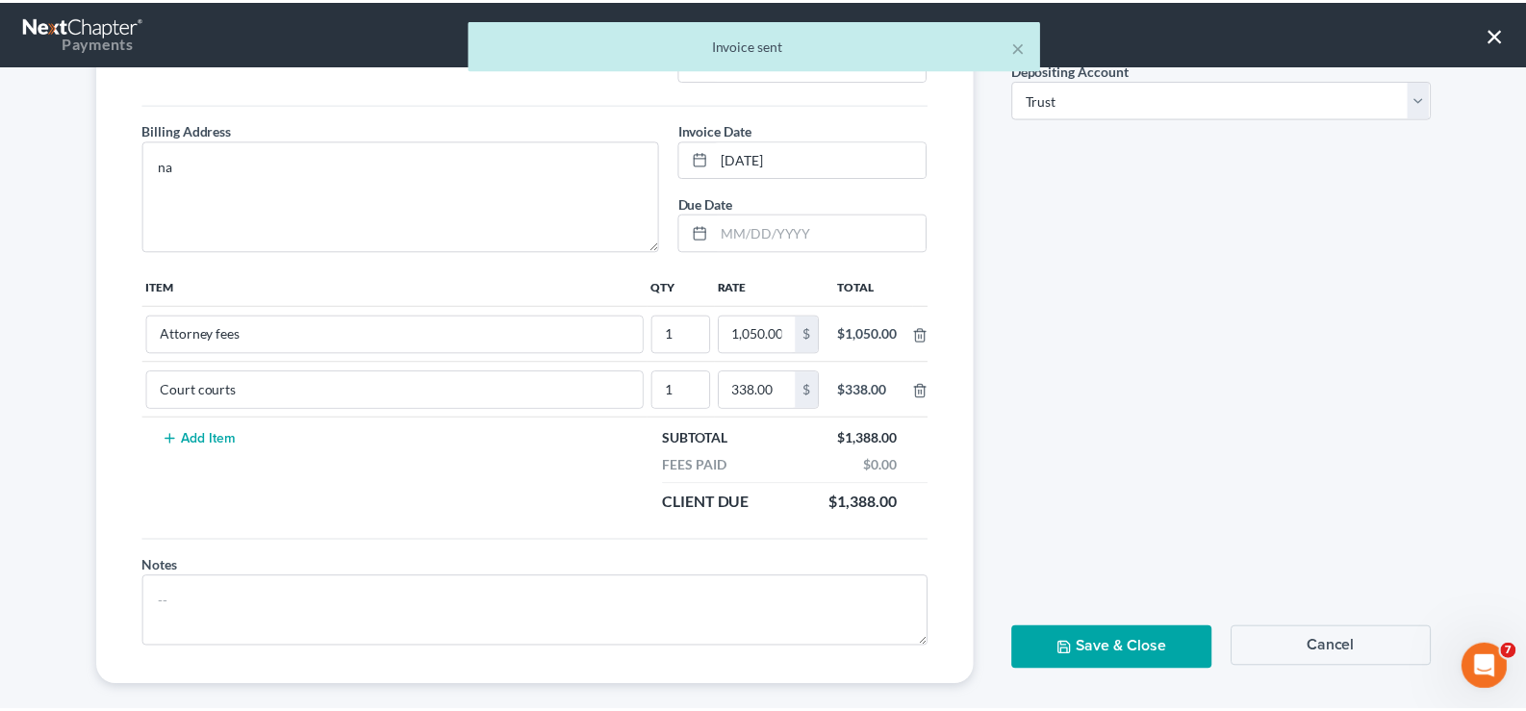
scroll to position [217, 0]
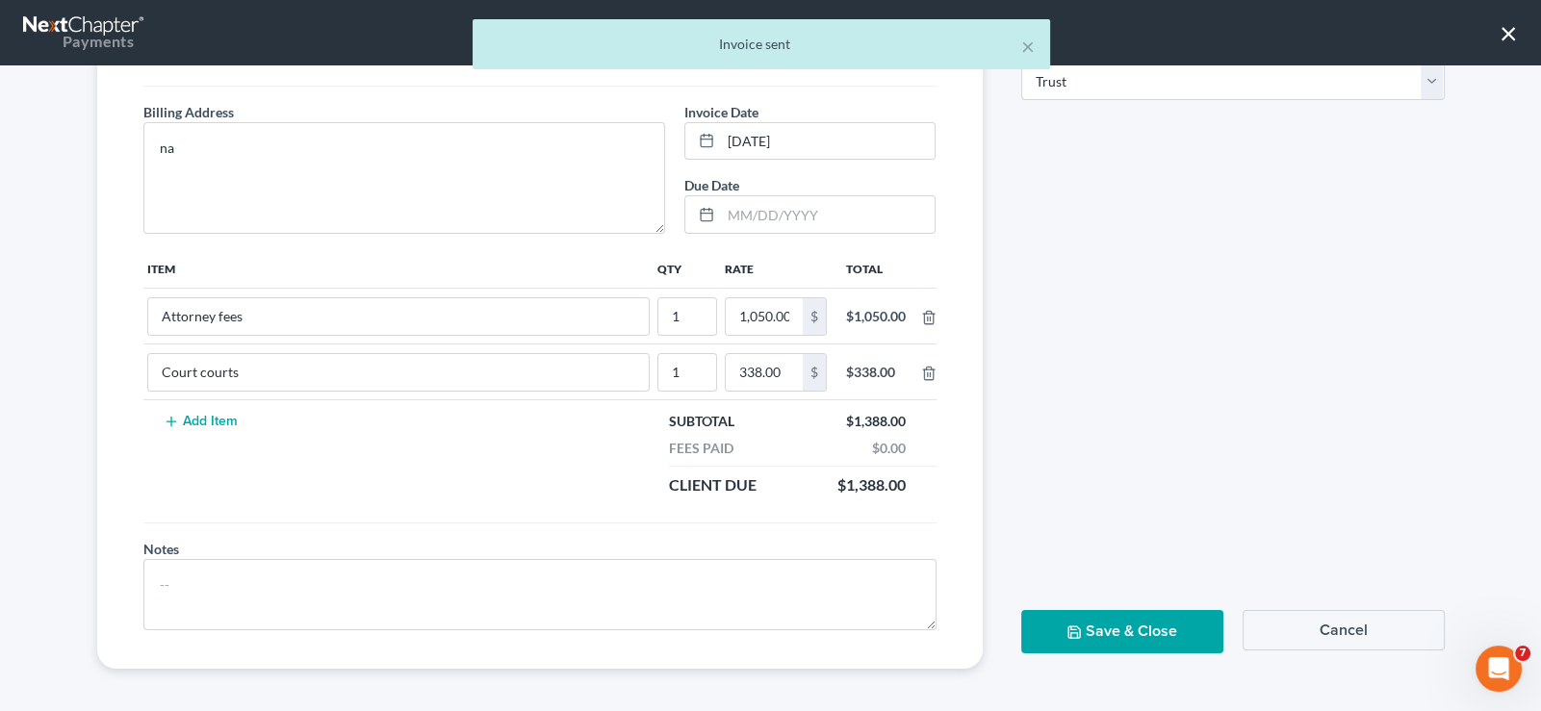
click at [1087, 625] on button "Save & Close" at bounding box center [1122, 631] width 202 height 43
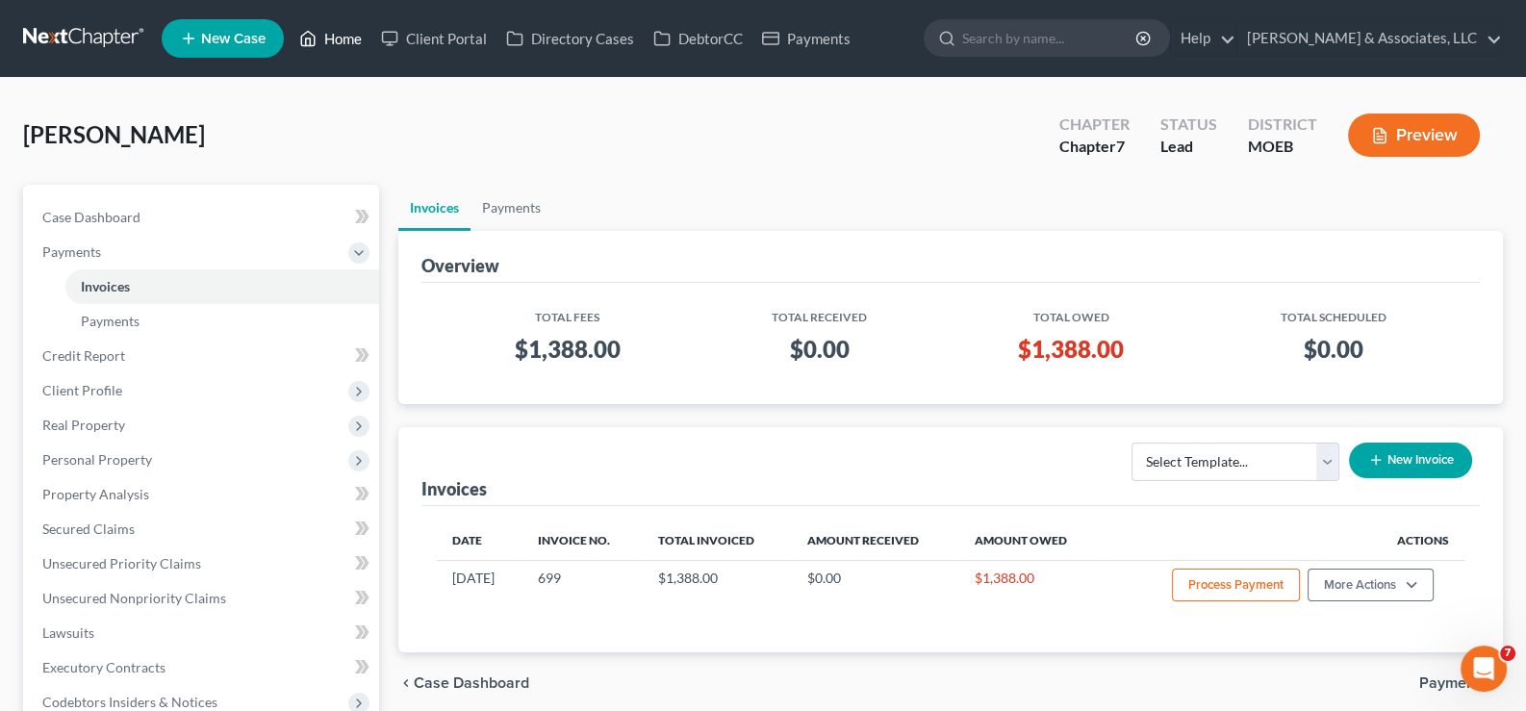
click at [342, 33] on link "Home" at bounding box center [331, 38] width 82 height 35
